Goal: Find specific page/section: Find specific page/section

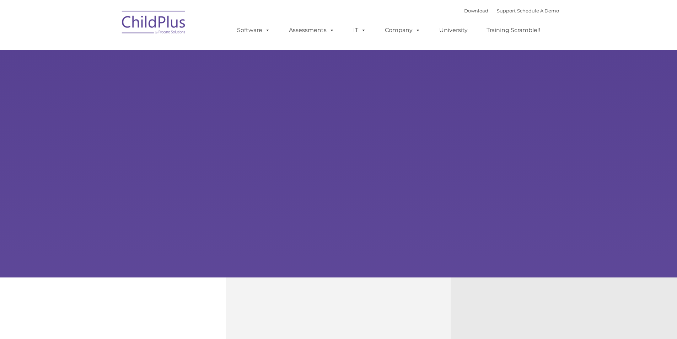
type input ""
select select "MEDIUM"
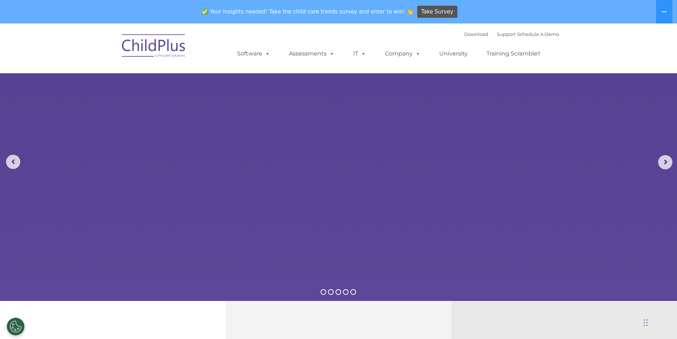
click at [414, 42] on ul "Software ChildPlus: The original and most widely-used Head Start data managemen…" at bounding box center [391, 53] width 336 height 28
click at [500, 33] on link "Support" at bounding box center [506, 34] width 19 height 6
click at [503, 34] on link "Support" at bounding box center [506, 34] width 19 height 6
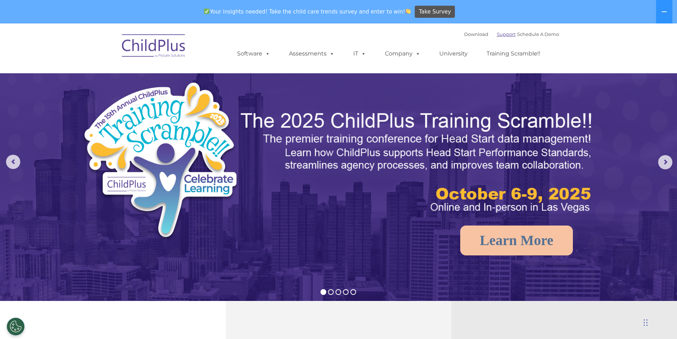
click at [503, 34] on link "Support" at bounding box center [506, 34] width 19 height 6
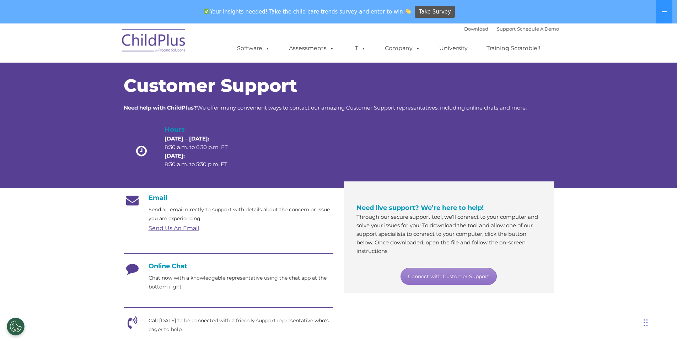
click at [609, 40] on nav "Download Support | Schedule A Demo  MENU MENU Software ChildPlus: The original…" at bounding box center [338, 42] width 677 height 39
click at [169, 42] on img at bounding box center [153, 42] width 71 height 36
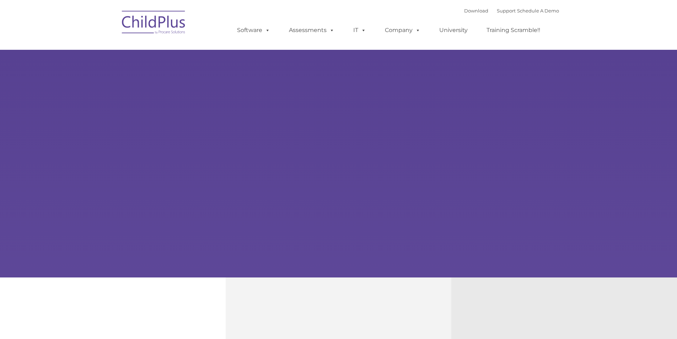
type input ""
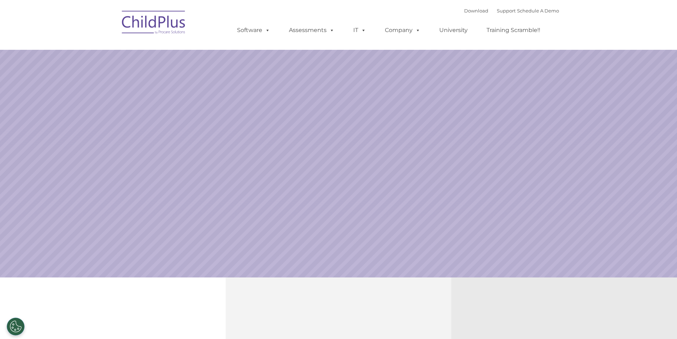
select select "MEDIUM"
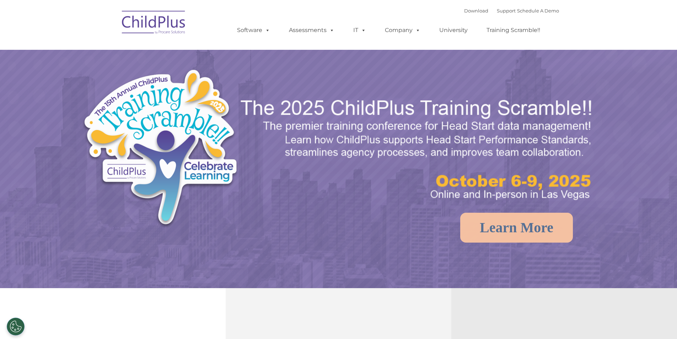
select select "MEDIUM"
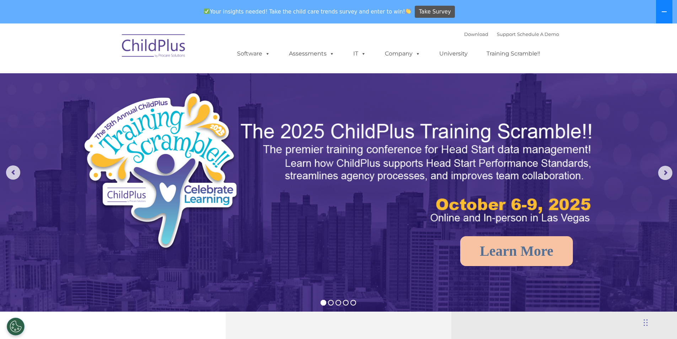
click at [666, 12] on icon at bounding box center [664, 11] width 5 height 1
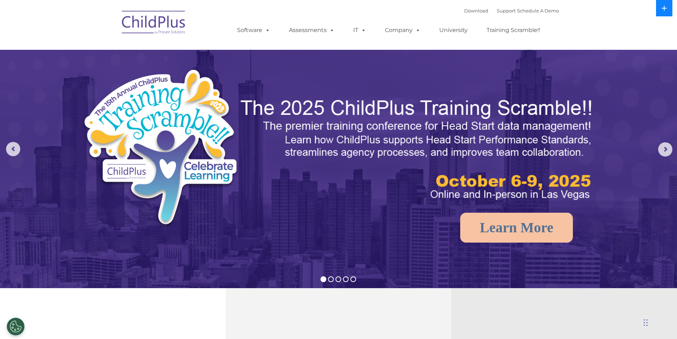
click at [666, 12] on button at bounding box center [664, 8] width 16 height 16
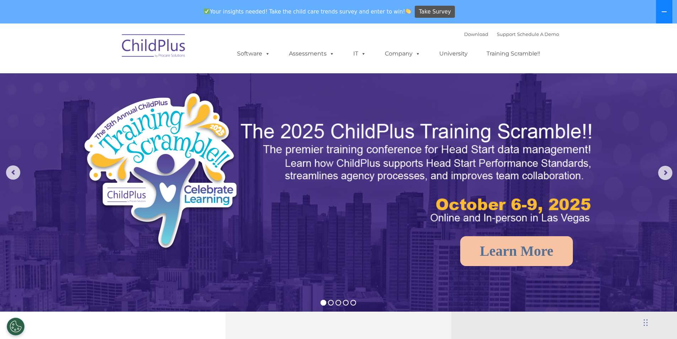
click at [666, 12] on icon at bounding box center [664, 11] width 5 height 1
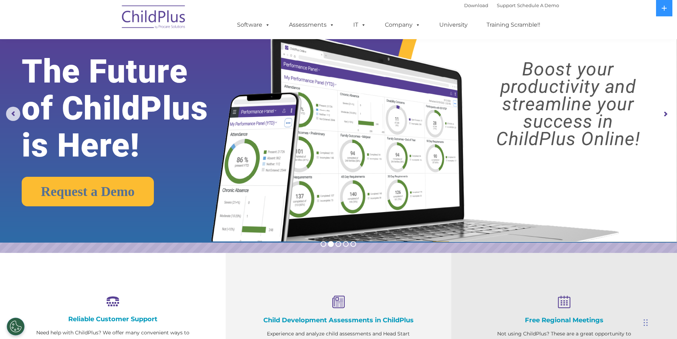
scroll to position [36, 0]
click at [464, 5] on link "Download" at bounding box center [476, 5] width 24 height 6
